Goal: Check status

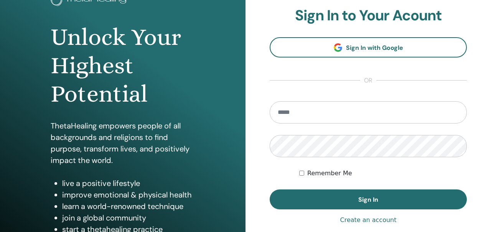
scroll to position [105, 0]
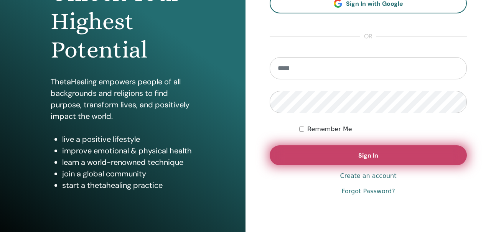
type input "**********"
click at [316, 152] on button "Sign In" at bounding box center [368, 155] width 197 height 20
